Goal: Find specific page/section: Find specific page/section

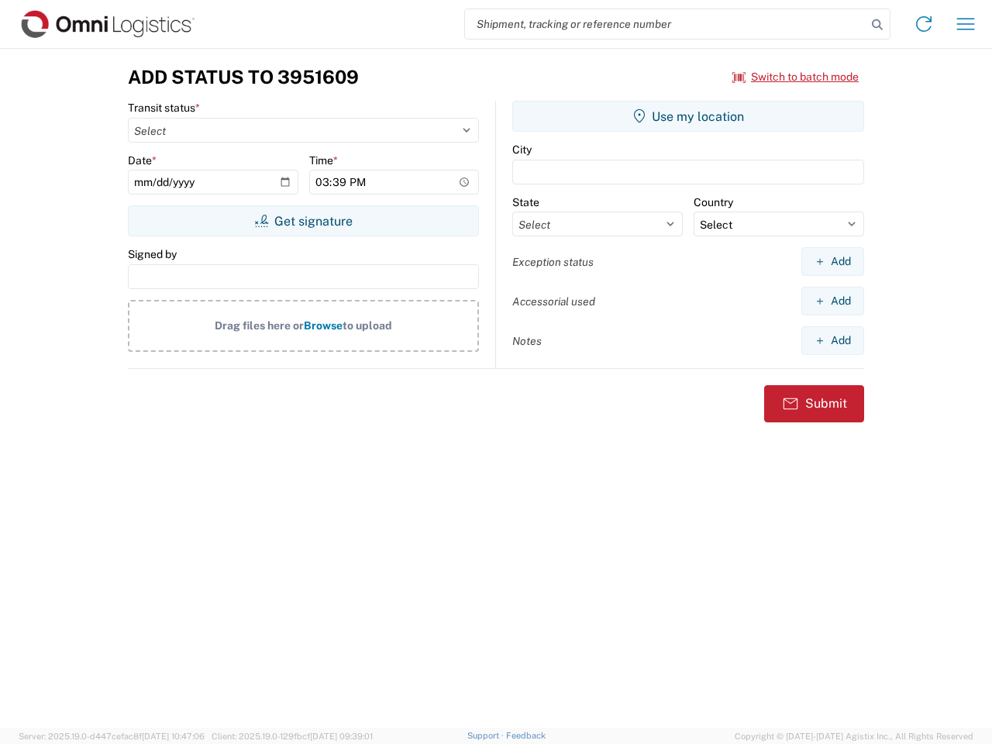
click at [666, 24] on input "search" at bounding box center [665, 23] width 401 height 29
click at [877, 25] on icon at bounding box center [877, 25] width 22 height 22
click at [924, 24] on icon at bounding box center [923, 24] width 25 height 25
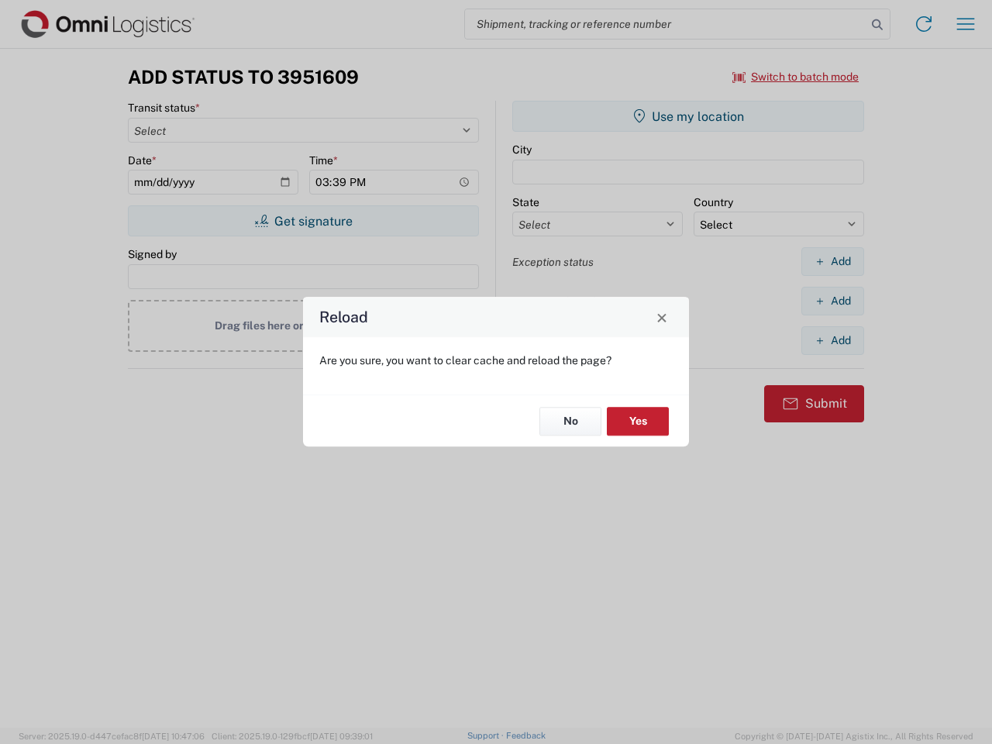
click at [966, 24] on div "Reload Are you sure, you want to clear cache and reload the page? No Yes" at bounding box center [496, 372] width 992 height 744
click at [796, 77] on div "Reload Are you sure, you want to clear cache and reload the page? No Yes" at bounding box center [496, 372] width 992 height 744
click at [303, 221] on div "Reload Are you sure, you want to clear cache and reload the page? No Yes" at bounding box center [496, 372] width 992 height 744
click at [688, 116] on div "Reload Are you sure, you want to clear cache and reload the page? No Yes" at bounding box center [496, 372] width 992 height 744
click at [832, 261] on div "Reload Are you sure, you want to clear cache and reload the page? No Yes" at bounding box center [496, 372] width 992 height 744
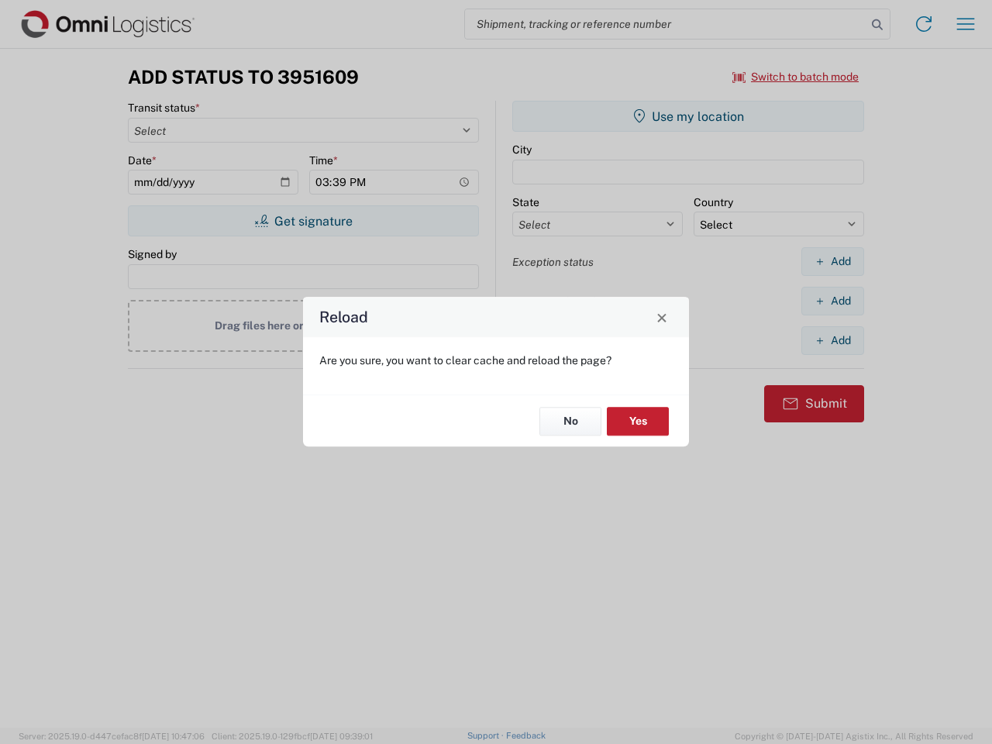
click at [832, 301] on div "Reload Are you sure, you want to clear cache and reload the page? No Yes" at bounding box center [496, 372] width 992 height 744
click at [832, 340] on div "Reload Are you sure, you want to clear cache and reload the page? No Yes" at bounding box center [496, 372] width 992 height 744
